Goal: Task Accomplishment & Management: Manage account settings

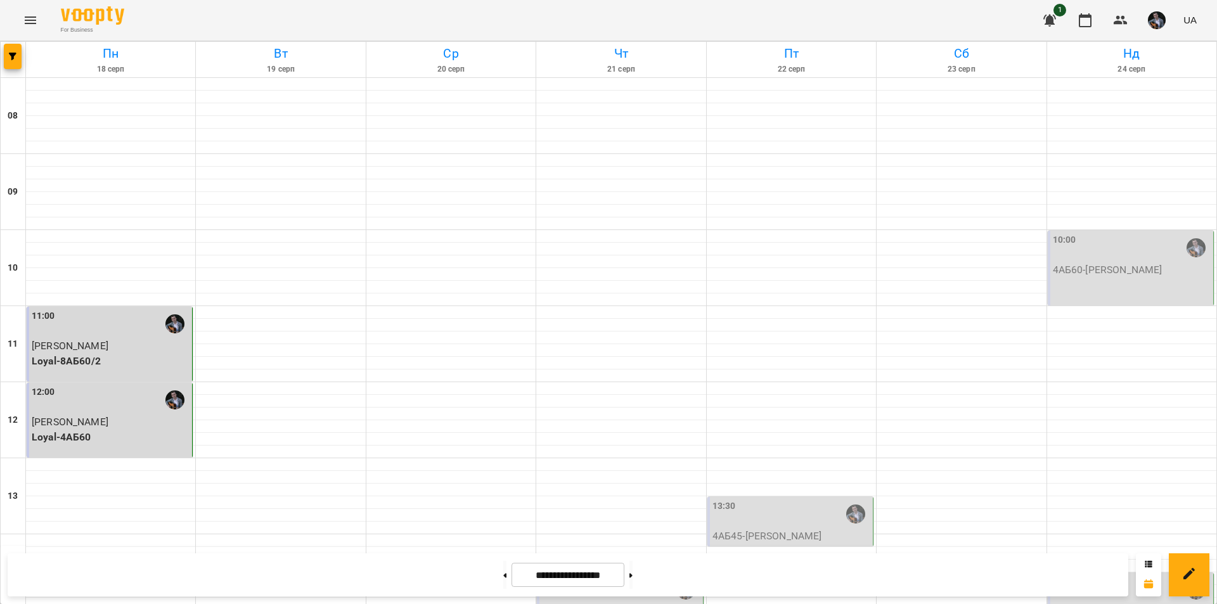
scroll to position [520, 0]
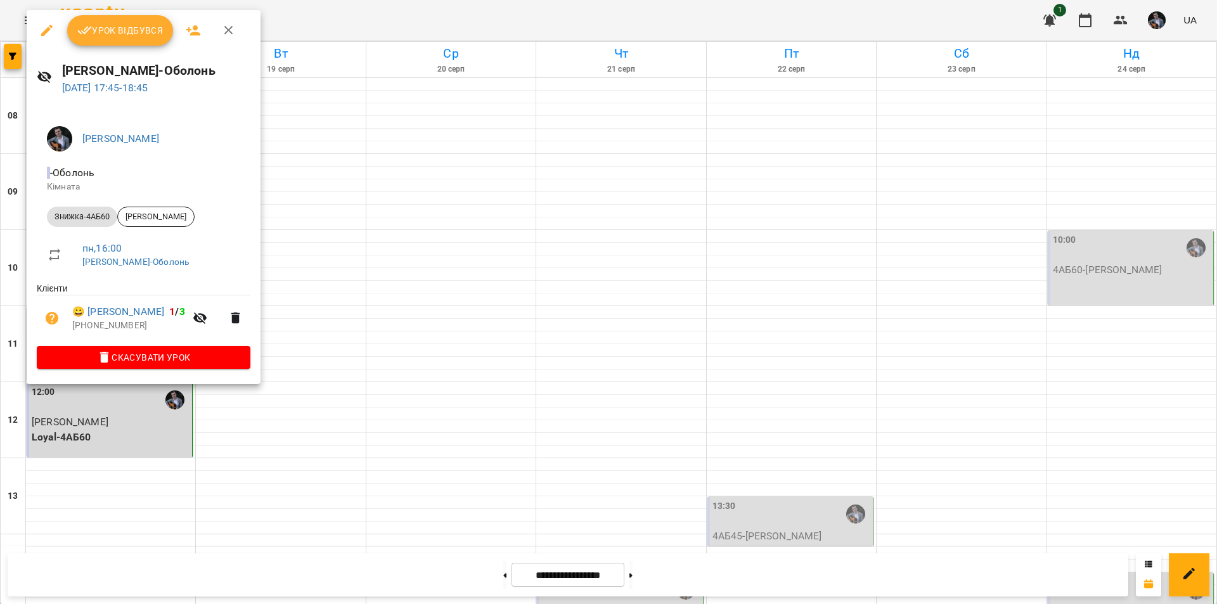
click at [134, 41] on button "Урок відбувся" at bounding box center [120, 30] width 106 height 30
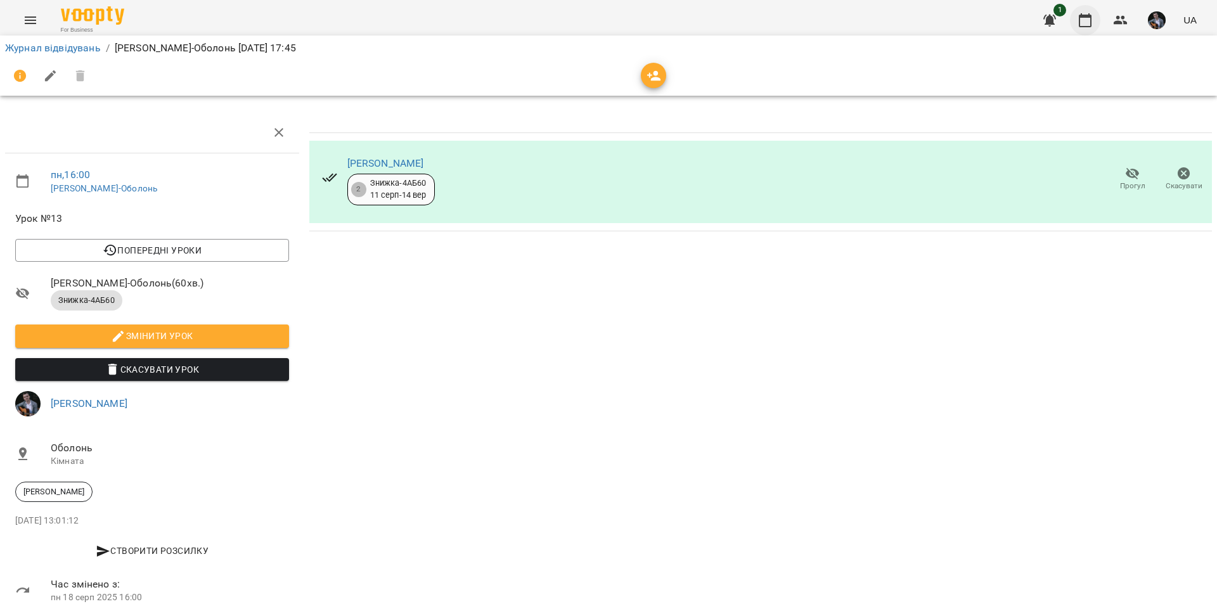
click at [1086, 16] on icon "button" at bounding box center [1085, 20] width 13 height 14
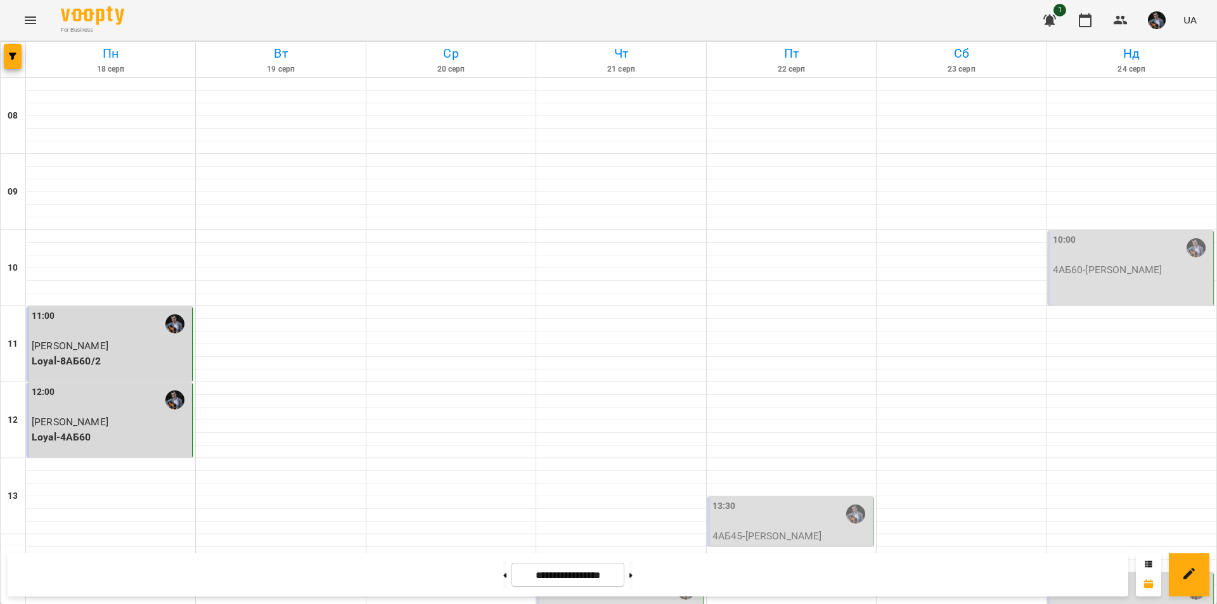
scroll to position [507, 0]
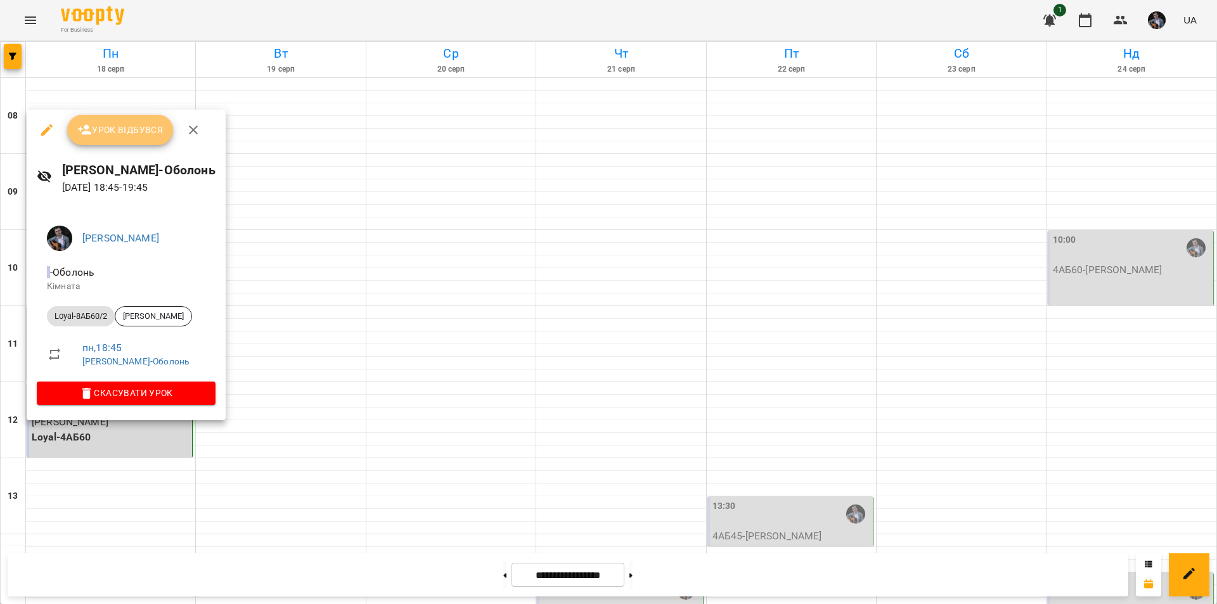
click at [160, 132] on span "Урок відбувся" at bounding box center [120, 129] width 86 height 15
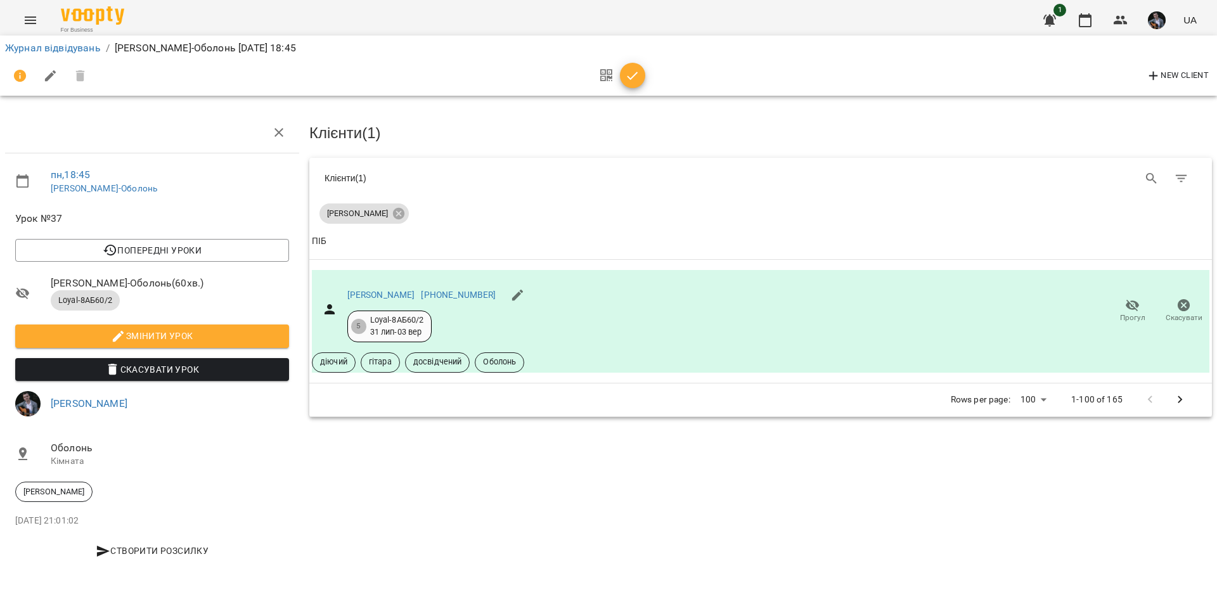
click at [638, 79] on icon "button" at bounding box center [632, 75] width 15 height 15
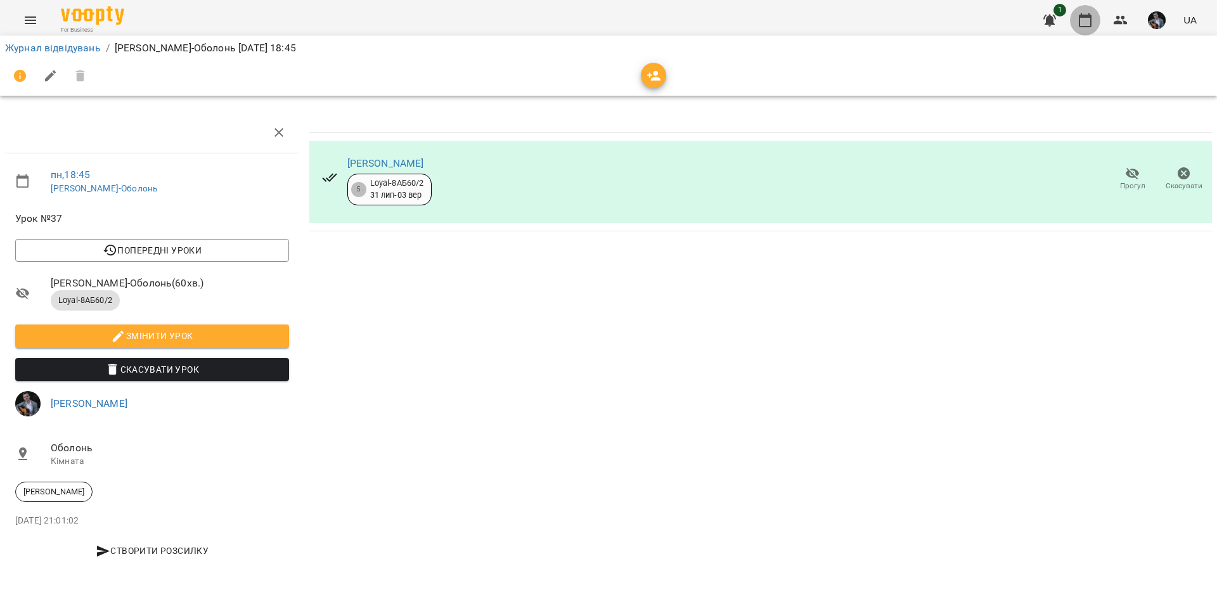
click at [1087, 23] on icon "button" at bounding box center [1085, 20] width 15 height 15
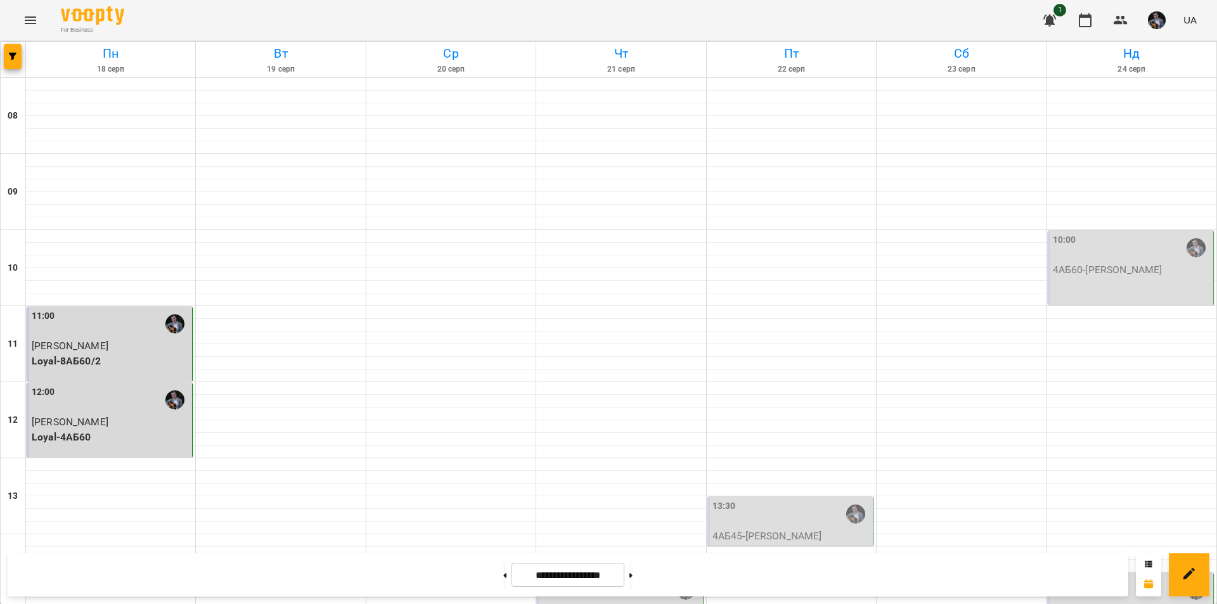
scroll to position [520, 0]
click at [1153, 25] on img "button" at bounding box center [1157, 20] width 18 height 18
click at [1145, 51] on span "[PERSON_NAME]" at bounding box center [1160, 48] width 80 height 15
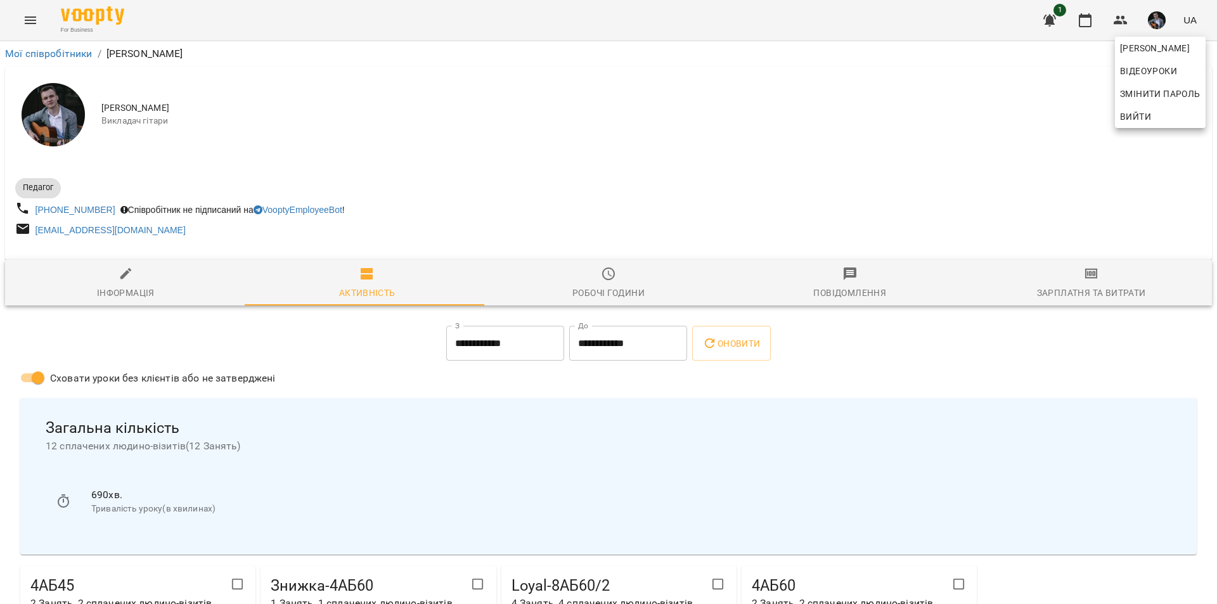
click at [1085, 288] on div at bounding box center [608, 302] width 1217 height 604
click at [1084, 278] on icon "button" at bounding box center [1091, 273] width 15 height 15
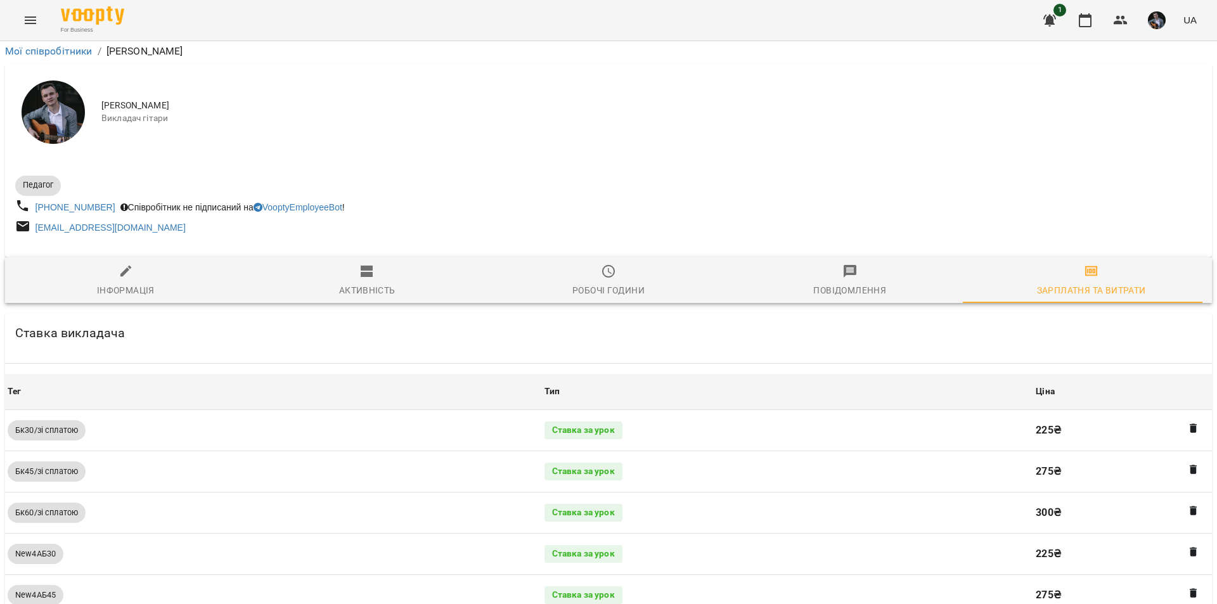
scroll to position [1710, 0]
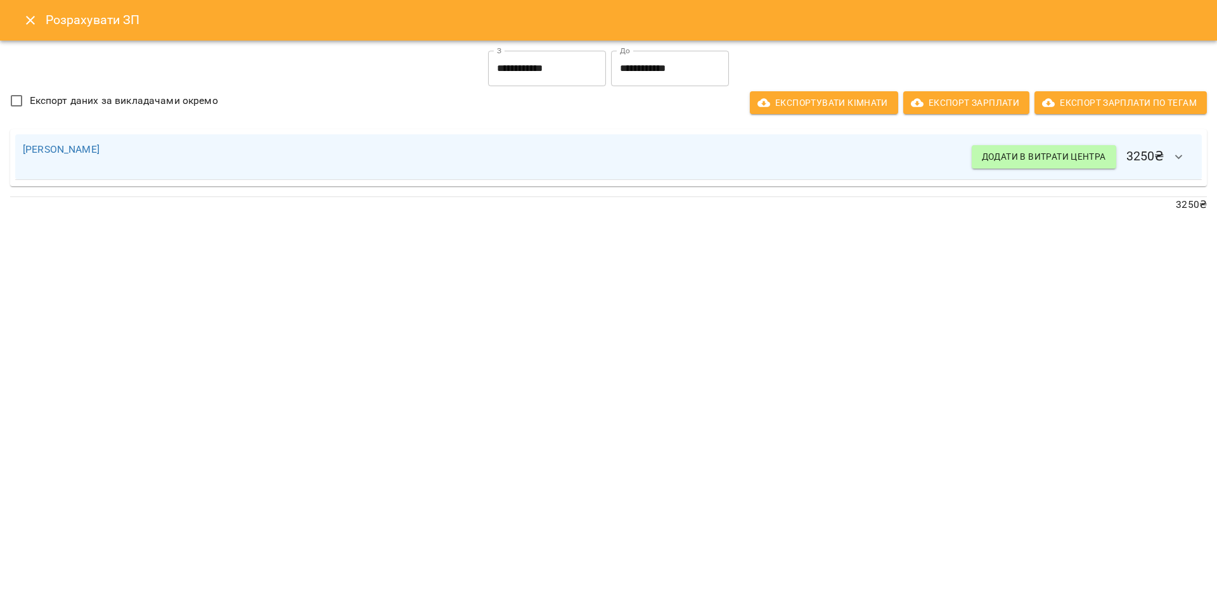
click at [29, 22] on icon "Close" at bounding box center [30, 20] width 9 height 9
